Goal: Task Accomplishment & Management: Manage account settings

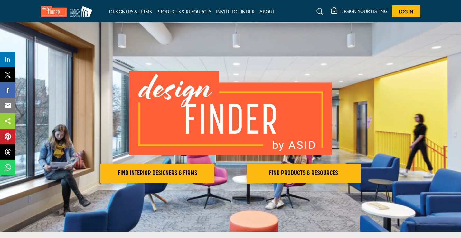
click at [406, 37] on div "FIND INTERIOR DESIGNERS & FIRMS FIND PRODUCTS & RESOURCES" at bounding box center [230, 126] width 461 height 209
click at [333, 13] on icon at bounding box center [335, 11] width 8 height 6
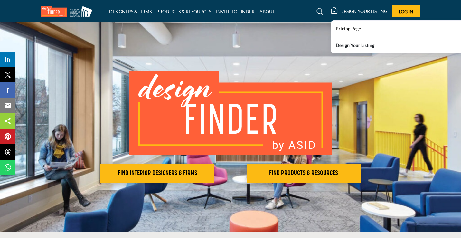
click at [351, 12] on h5 "DESIGN YOUR LISTING" at bounding box center [363, 11] width 47 height 6
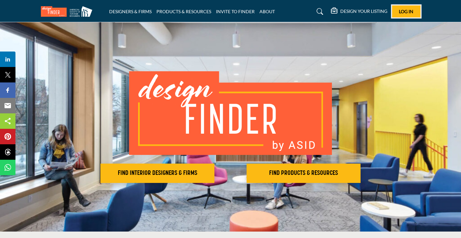
click at [404, 11] on span "Log In" at bounding box center [406, 11] width 14 height 5
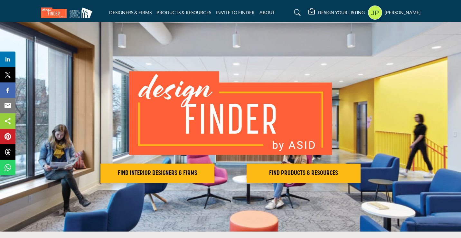
click at [402, 12] on h5 "[PERSON_NAME]" at bounding box center [403, 12] width 36 height 6
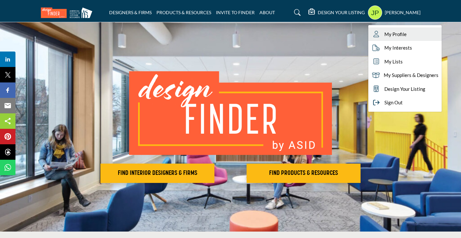
click at [399, 34] on span "My Profile" at bounding box center [395, 34] width 22 height 7
